Goal: Information Seeking & Learning: Understand process/instructions

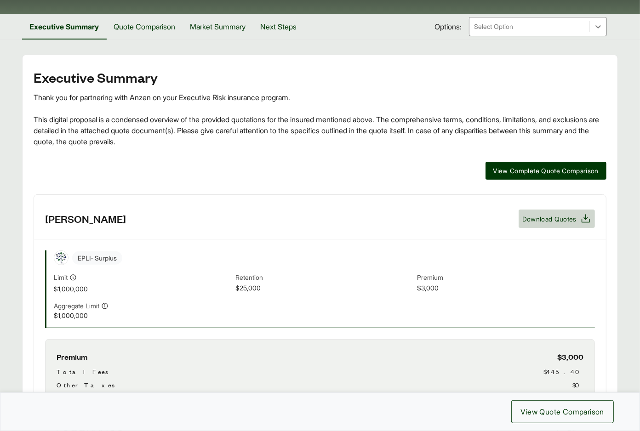
scroll to position [463, 0]
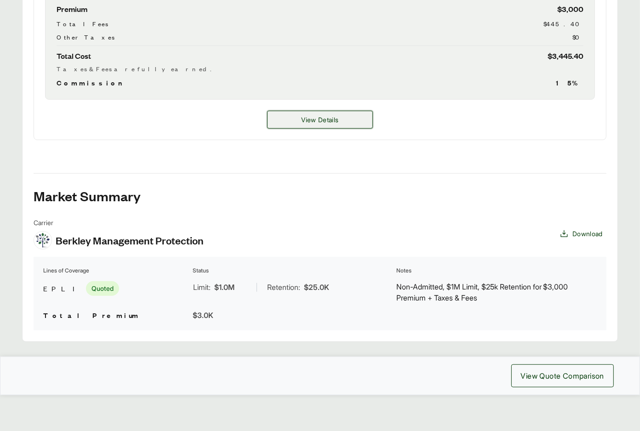
click at [297, 123] on button "View Details" at bounding box center [320, 120] width 106 height 18
click at [300, 117] on button "View Details" at bounding box center [320, 120] width 106 height 18
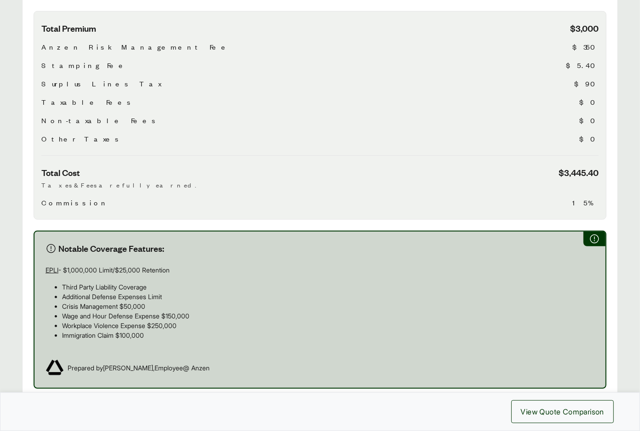
scroll to position [477, 0]
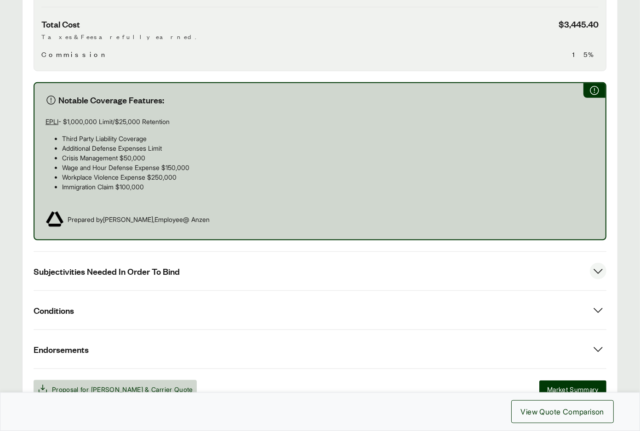
click at [147, 252] on button "Subjectivities Needed In Order To Bind" at bounding box center [320, 271] width 573 height 39
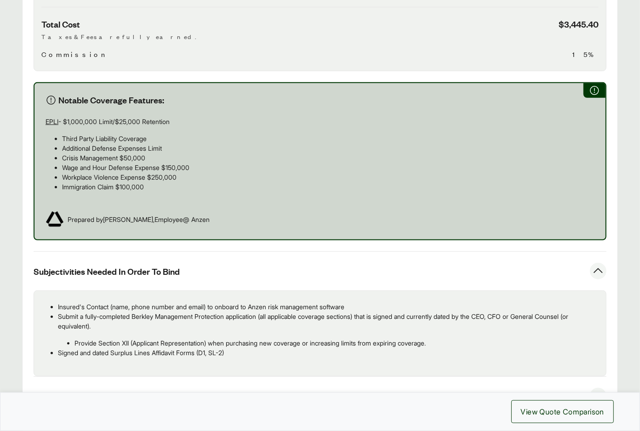
scroll to position [602, 0]
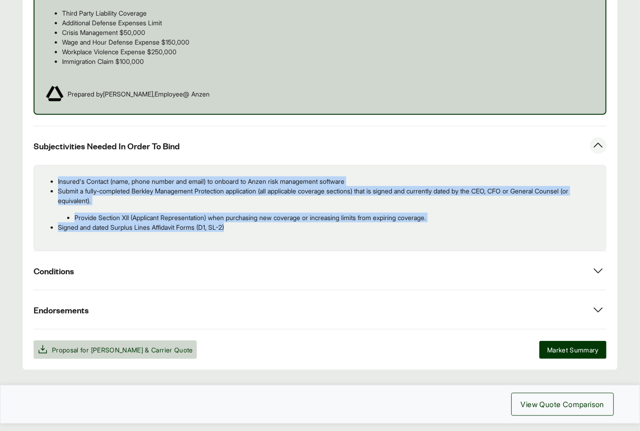
drag, startPoint x: 256, startPoint y: 211, endPoint x: 72, endPoint y: 164, distance: 190.2
click at [52, 177] on ul "Insured's Contact (name, phone number and email) to onboard to Anzen risk manag…" at bounding box center [319, 205] width 557 height 56
copy ul "Insured's Contact (name, phone number and email) to onboard to Anzen risk manag…"
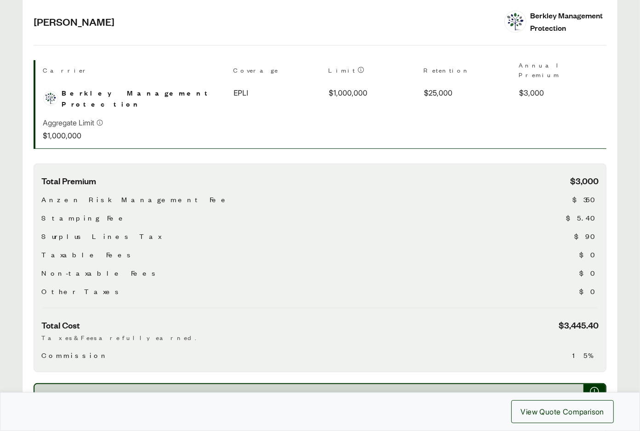
scroll to position [0, 0]
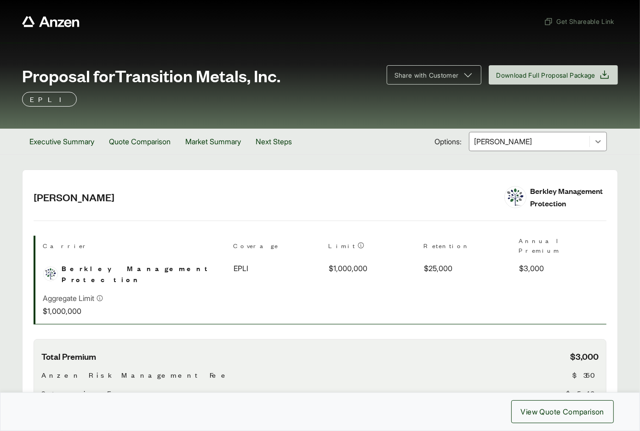
drag, startPoint x: 236, startPoint y: 80, endPoint x: 204, endPoint y: 80, distance: 31.7
click at [234, 80] on span "Proposal for Transition Metals, Inc." at bounding box center [151, 75] width 258 height 18
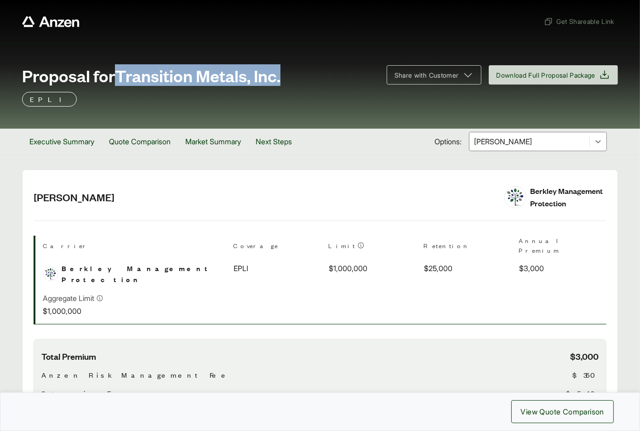
drag, startPoint x: 121, startPoint y: 74, endPoint x: 294, endPoint y: 74, distance: 172.9
click at [294, 74] on div "Proposal for Transition Metals, Inc." at bounding box center [199, 75] width 354 height 18
copy span "Transition Metals, Inc."
